Goal: Transaction & Acquisition: Purchase product/service

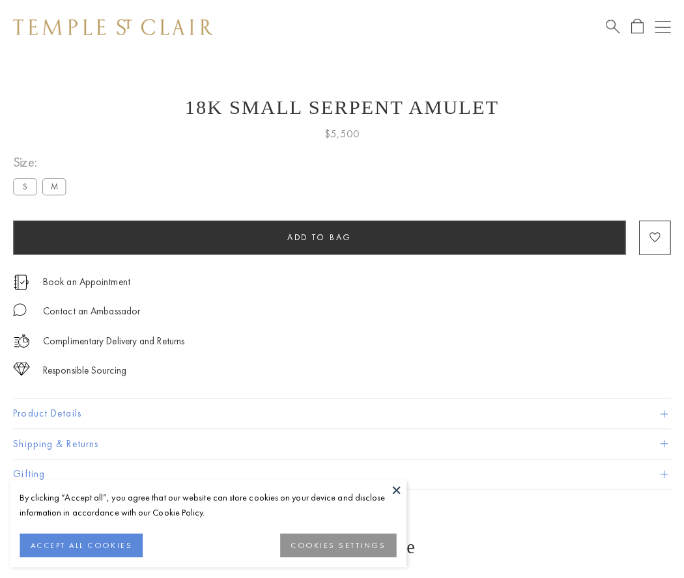
scroll to position [52, 0]
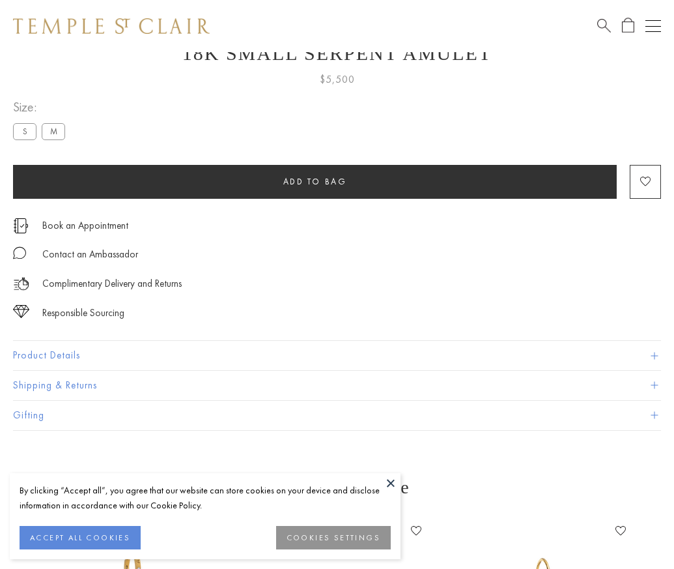
click at [315, 181] on span "Add to bag" at bounding box center [315, 181] width 64 height 11
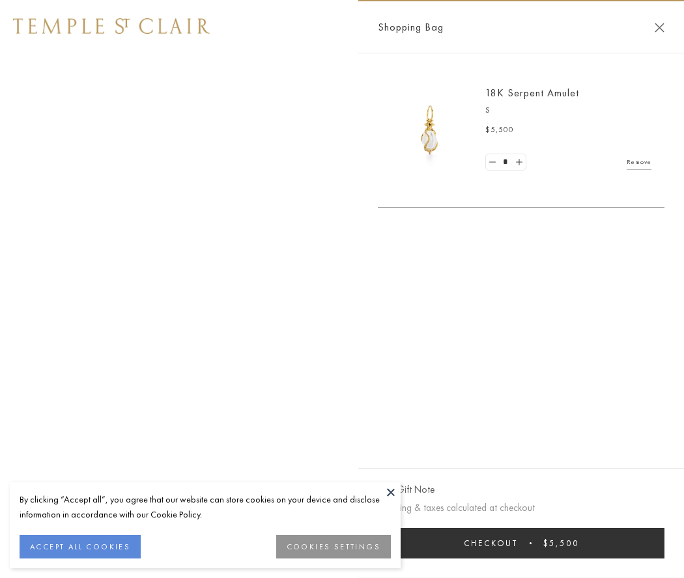
click at [521, 543] on button "Checkout $5,500" at bounding box center [521, 543] width 287 height 31
